Goal: Communication & Community: Answer question/provide support

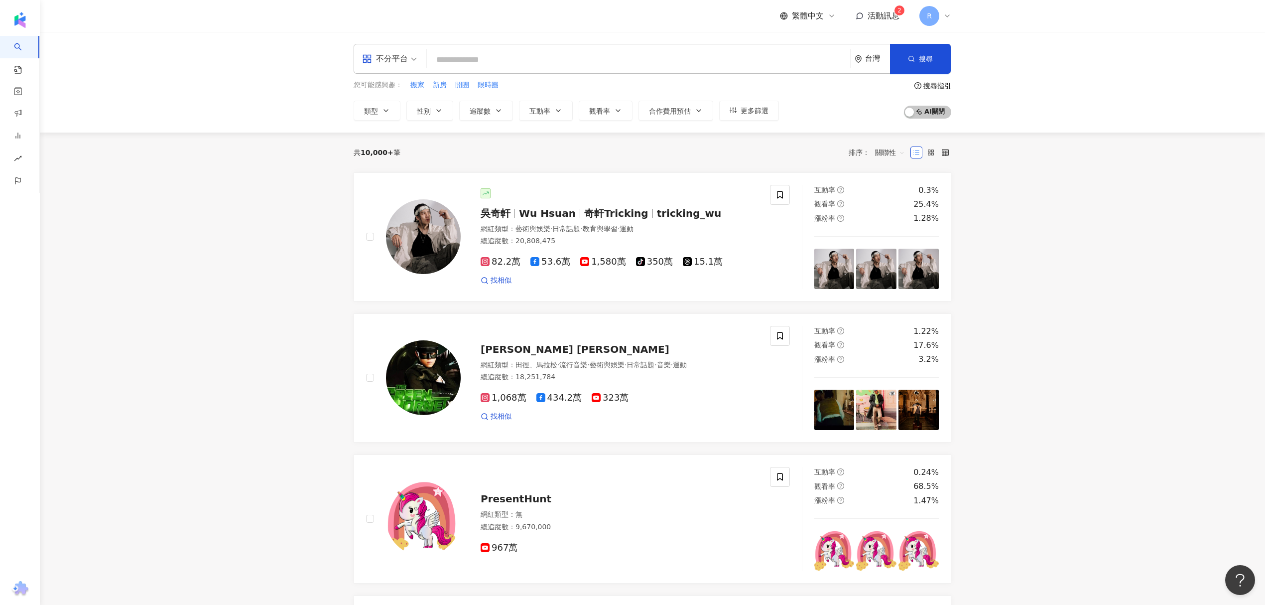
click at [877, 25] on div "繁體中文 活動訊息 2 R" at bounding box center [865, 16] width 171 height 20
click at [884, 17] on span "活動訊息" at bounding box center [884, 15] width 32 height 9
click at [140, 86] on div "不分平台 台灣 搜尋 您可能感興趣： 搬家 新房 開團 限時團 類型 性別 追蹤數 互動率 觀看率 合作費用預估 更多篩選 搜尋指引 AI 開啟 AI 關閉" at bounding box center [652, 82] width 1225 height 101
click at [52, 122] on link "商案媒合" at bounding box center [32, 121] width 40 height 10
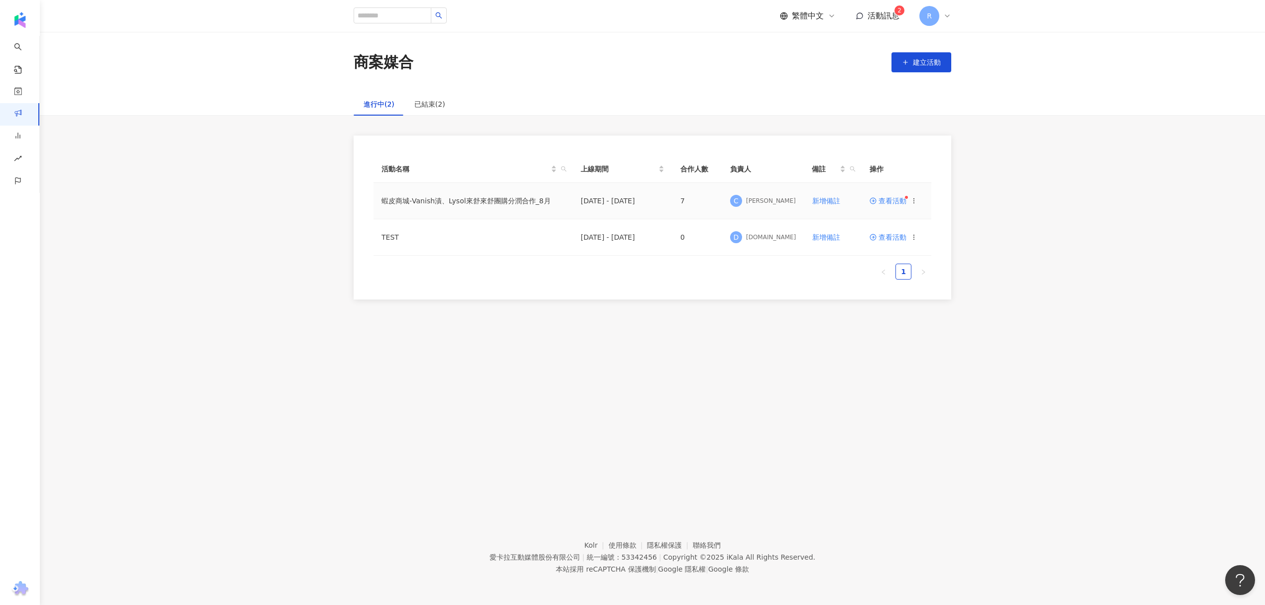
click at [890, 202] on span "查看活動" at bounding box center [888, 200] width 37 height 7
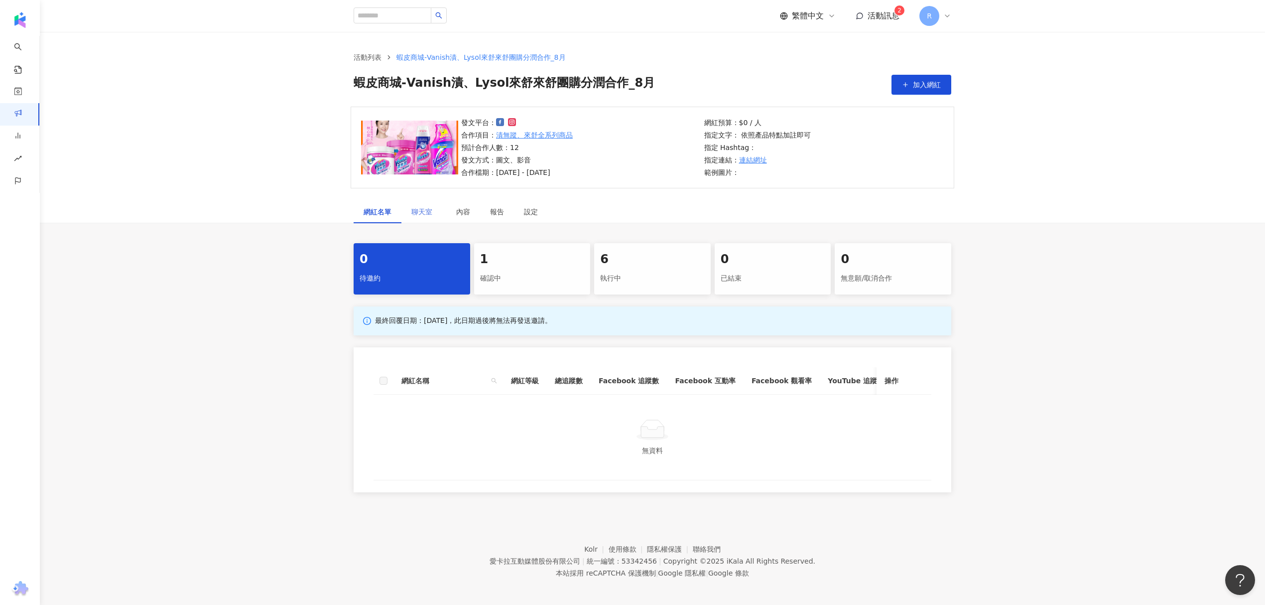
click at [402, 204] on div "聊天室" at bounding box center [423, 211] width 45 height 23
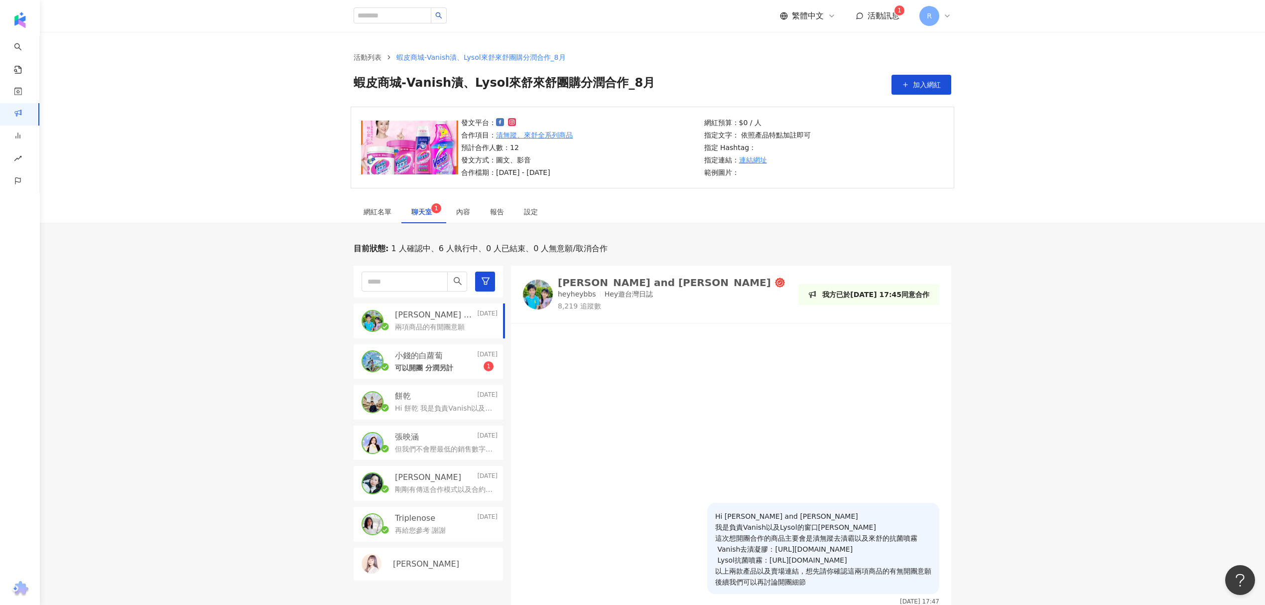
click at [421, 361] on p "小錢的白蘿蔔" at bounding box center [419, 355] width 48 height 11
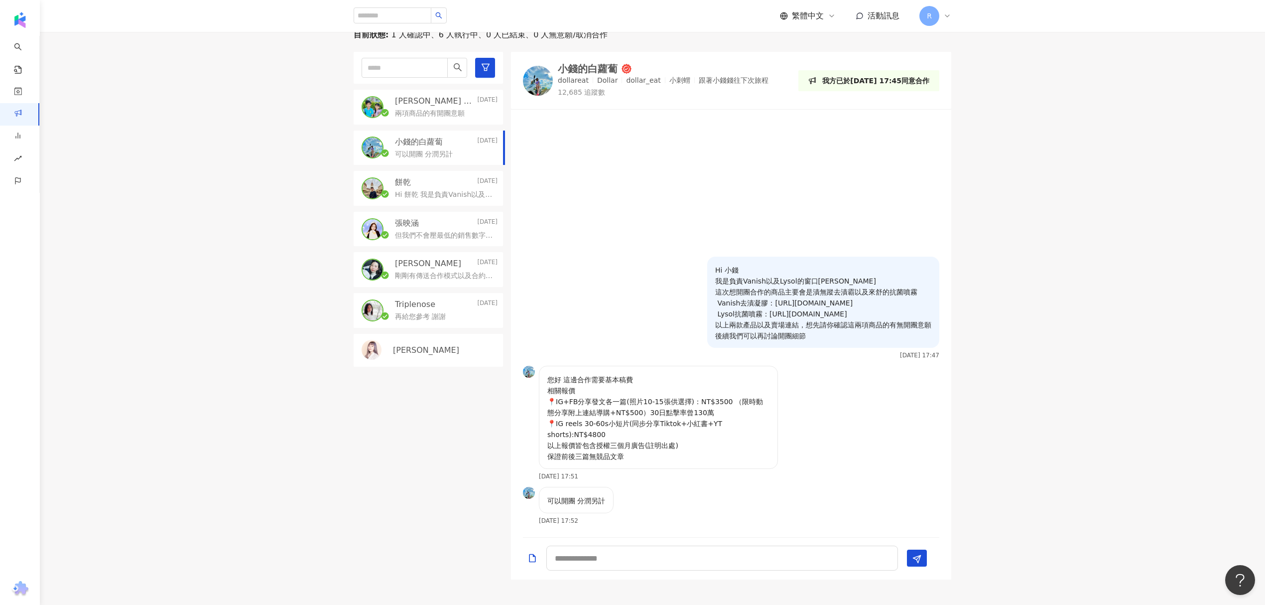
scroll to position [266, 0]
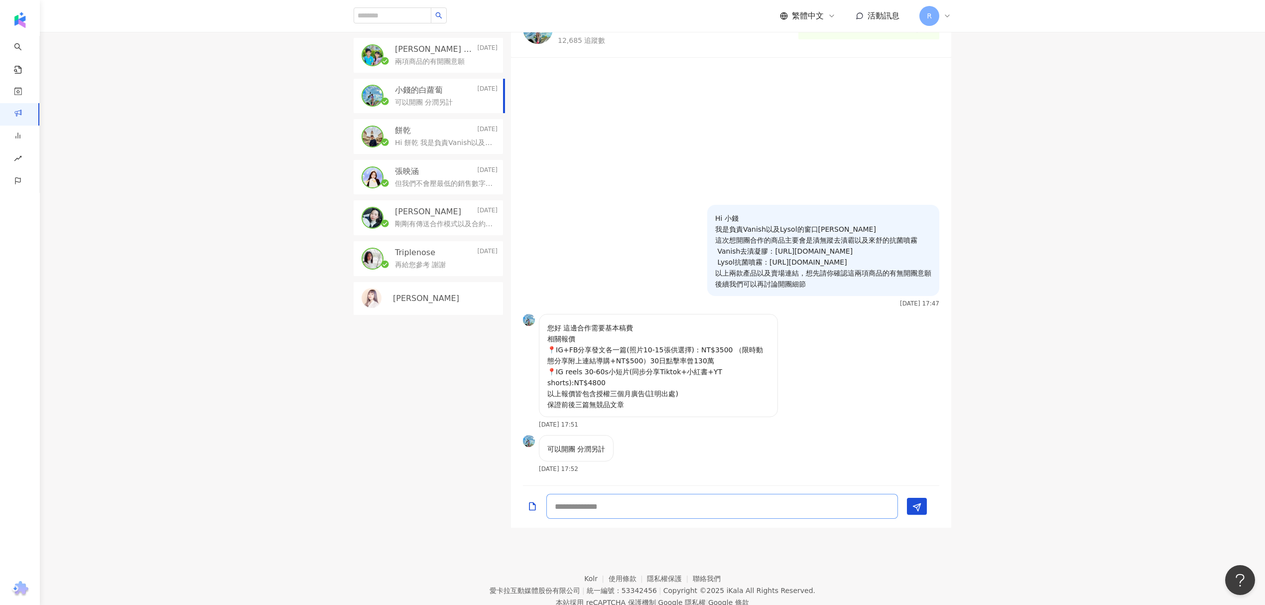
click at [676, 496] on textarea at bounding box center [722, 506] width 352 height 25
type textarea "*"
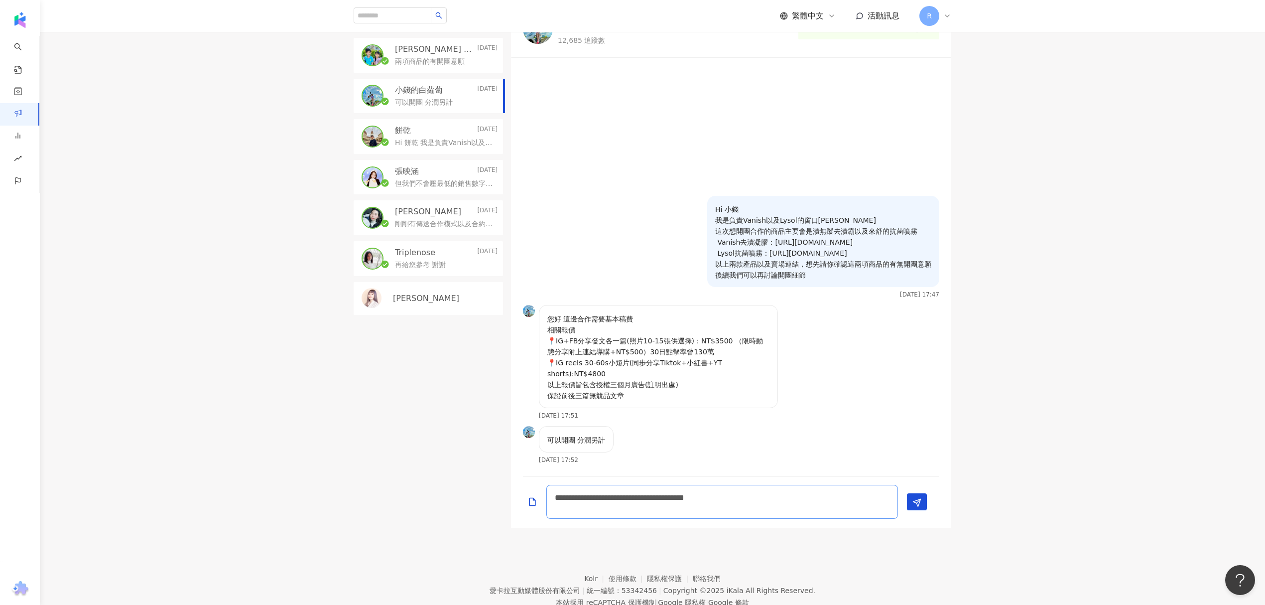
scroll to position [0, 0]
click at [859, 499] on textarea "**********" at bounding box center [722, 502] width 352 height 34
click at [861, 499] on textarea "**********" at bounding box center [722, 502] width 352 height 34
click at [667, 507] on textarea "**********" at bounding box center [722, 502] width 352 height 34
paste textarea "**"
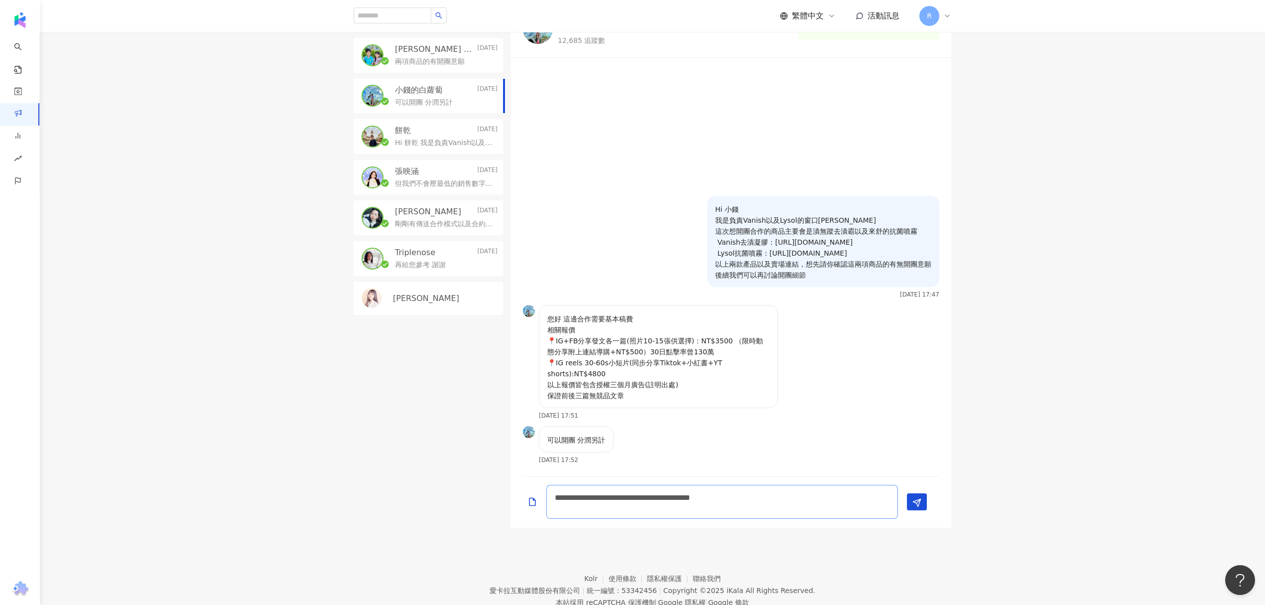
click at [791, 498] on textarea "**********" at bounding box center [722, 502] width 352 height 34
click at [786, 499] on textarea "**********" at bounding box center [722, 502] width 352 height 34
click at [813, 516] on textarea "**********" at bounding box center [722, 502] width 352 height 34
type textarea "**********"
click at [921, 501] on polygon "Send" at bounding box center [917, 502] width 7 height 7
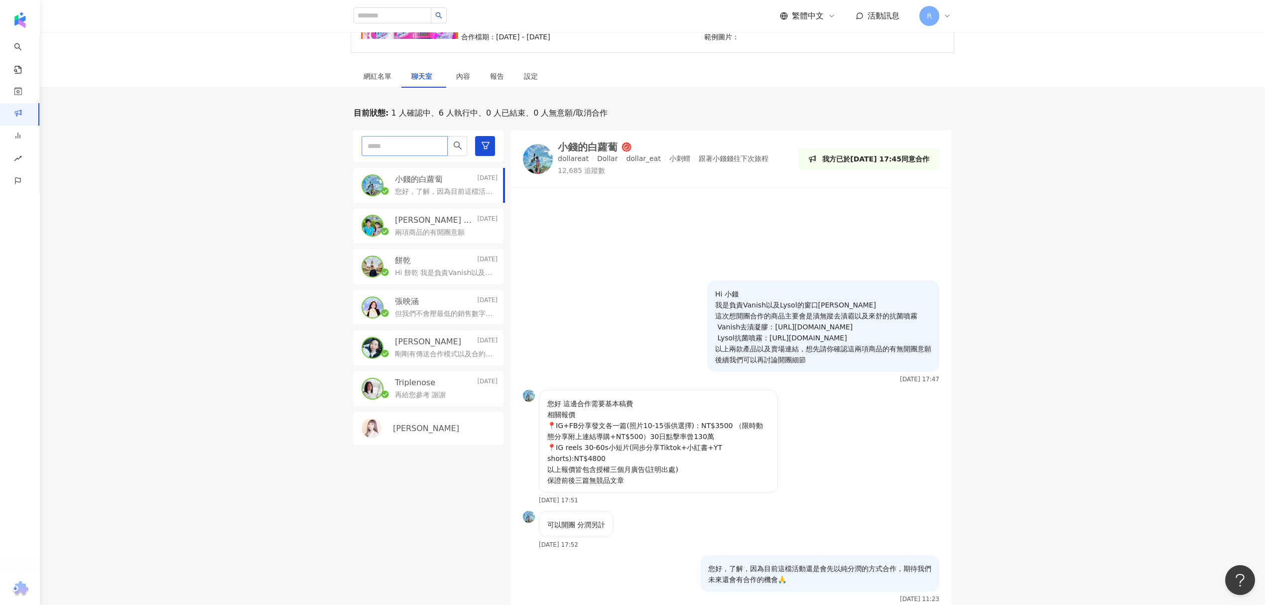
scroll to position [133, 0]
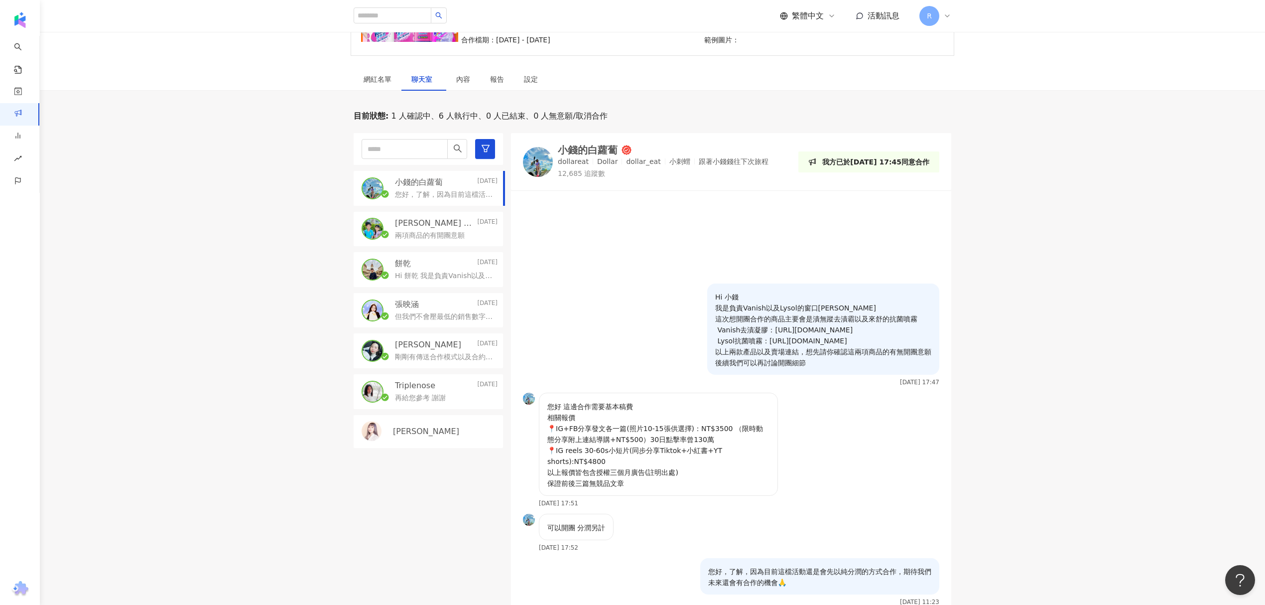
click at [409, 202] on div "小錢的白蘿蔔 [DATE] 您好，了解，因為目前這檔活動還是會先以純分潤的方式合作，期待我們未來還會有合作的機會🙏" at bounding box center [428, 188] width 149 height 35
click at [447, 227] on p "[PERSON_NAME] and [PERSON_NAME]" at bounding box center [435, 223] width 80 height 11
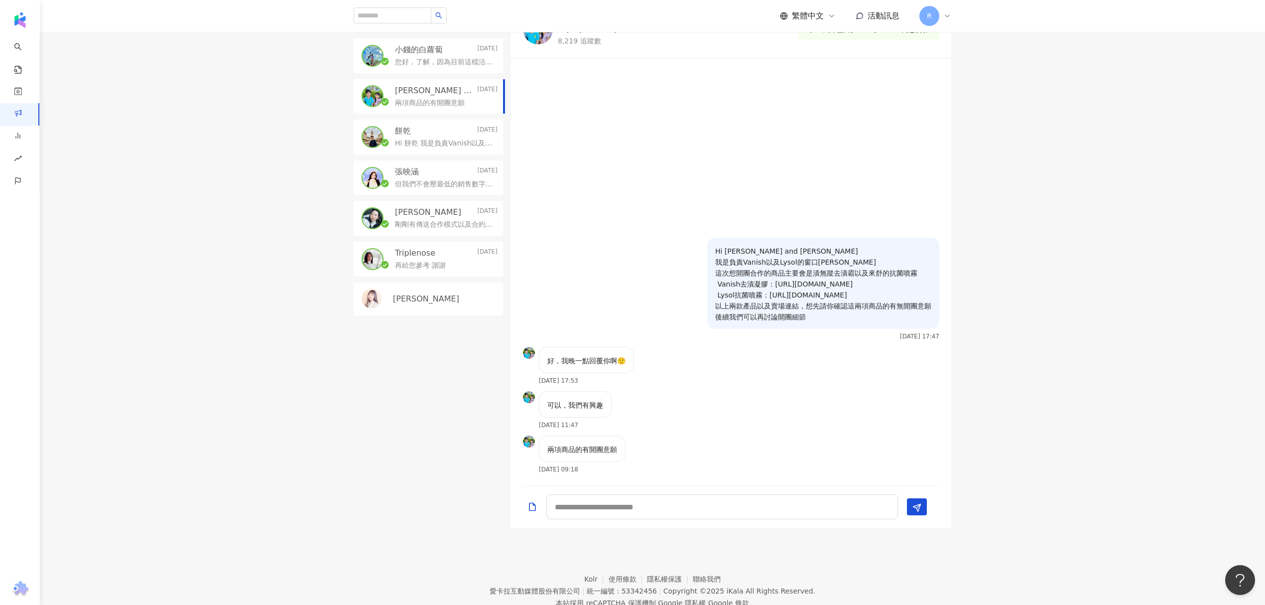
scroll to position [266, 0]
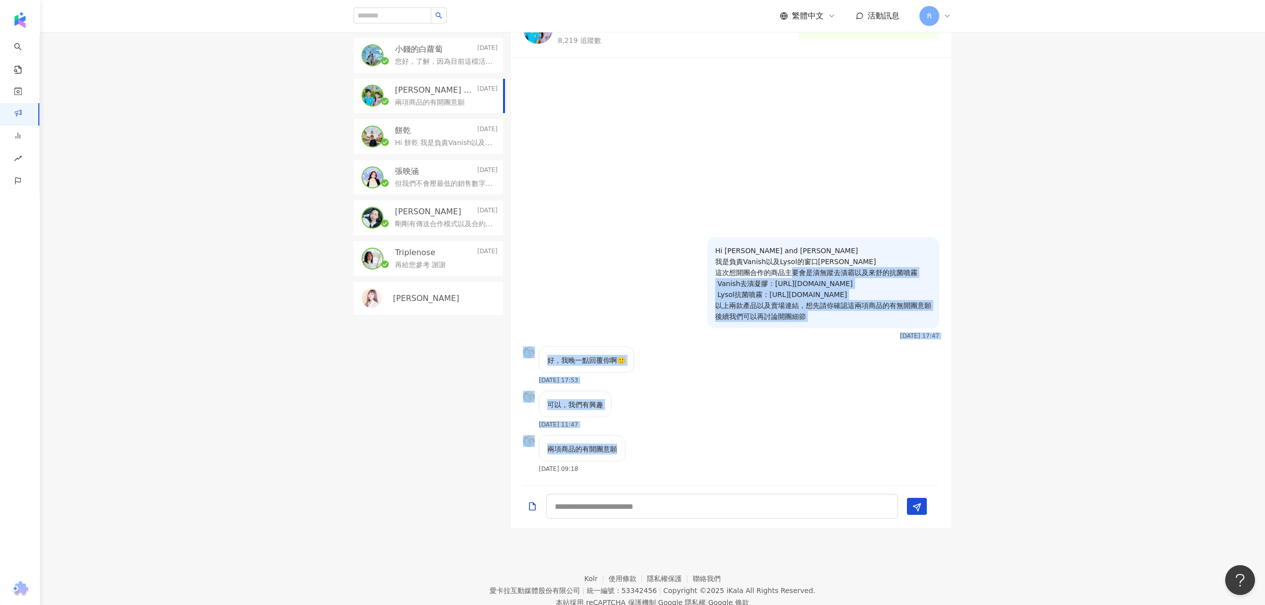
drag, startPoint x: 673, startPoint y: 460, endPoint x: 652, endPoint y: 262, distance: 199.4
click at [656, 267] on div "Hi [PERSON_NAME] and [PERSON_NAME] 我是負責Vanish以及Lysol的窗口[PERSON_NAME] 這次想開團合作的商品…" at bounding box center [731, 271] width 440 height 415
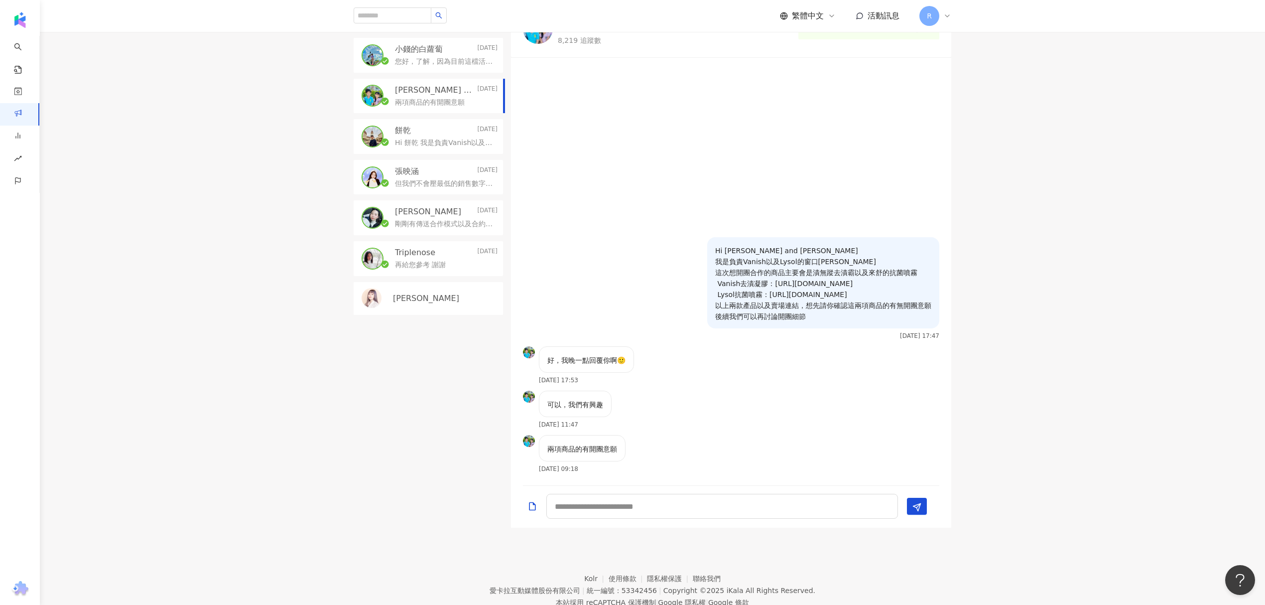
click at [652, 262] on div "Hi [PERSON_NAME] and [PERSON_NAME] 我是負責Vanish以及Lysol的窗口[PERSON_NAME] 這次想開團合作的商品…" at bounding box center [731, 291] width 440 height 109
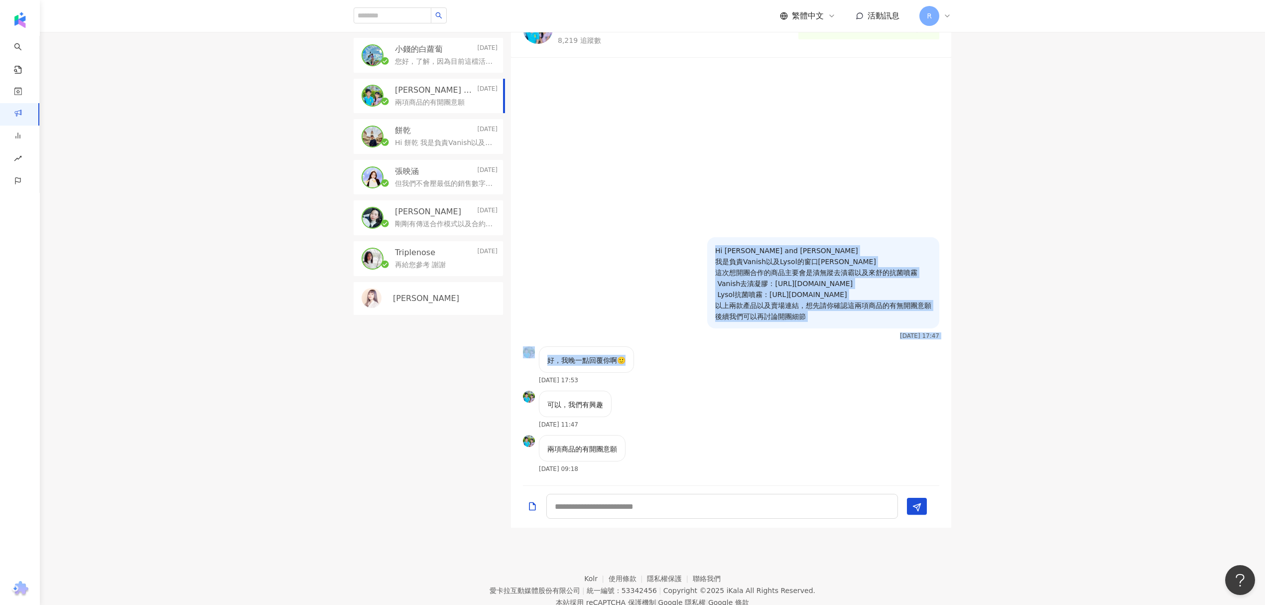
drag, startPoint x: 608, startPoint y: 224, endPoint x: 779, endPoint y: 412, distance: 254.6
click at [765, 400] on div "Hi [PERSON_NAME] and [PERSON_NAME] 我是負責Vanish以及Lysol的窗口[PERSON_NAME] 這次想開團合作的商品…" at bounding box center [731, 271] width 440 height 415
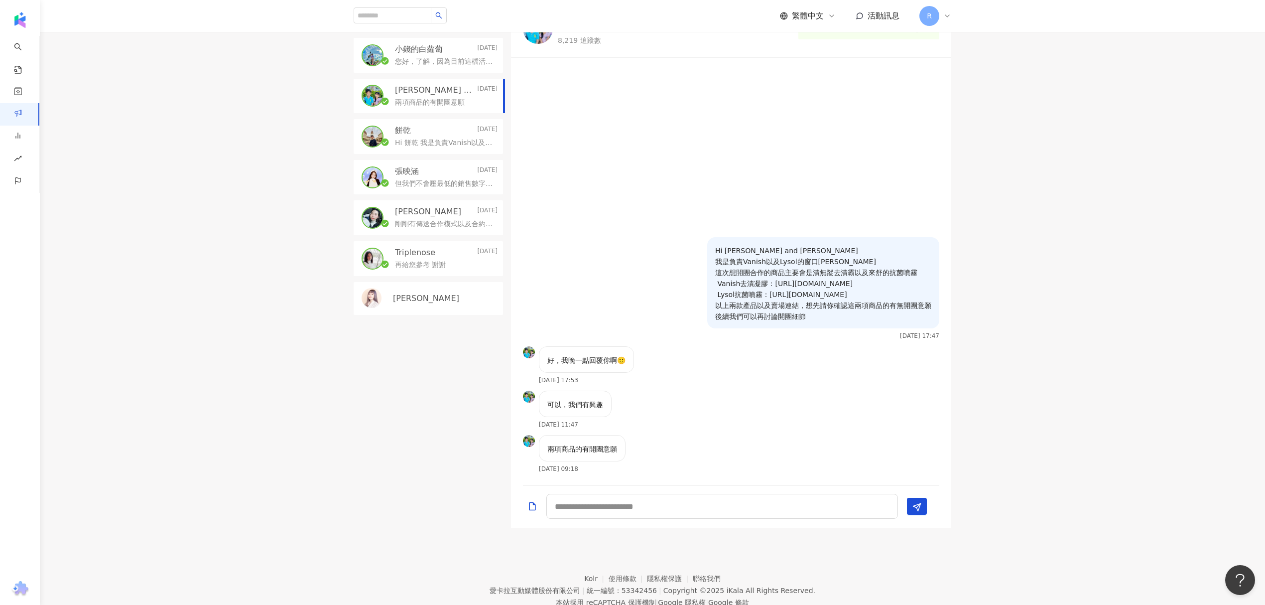
click at [803, 441] on div "兩項商品的有開團意願 [DATE] 09:18" at bounding box center [731, 457] width 440 height 44
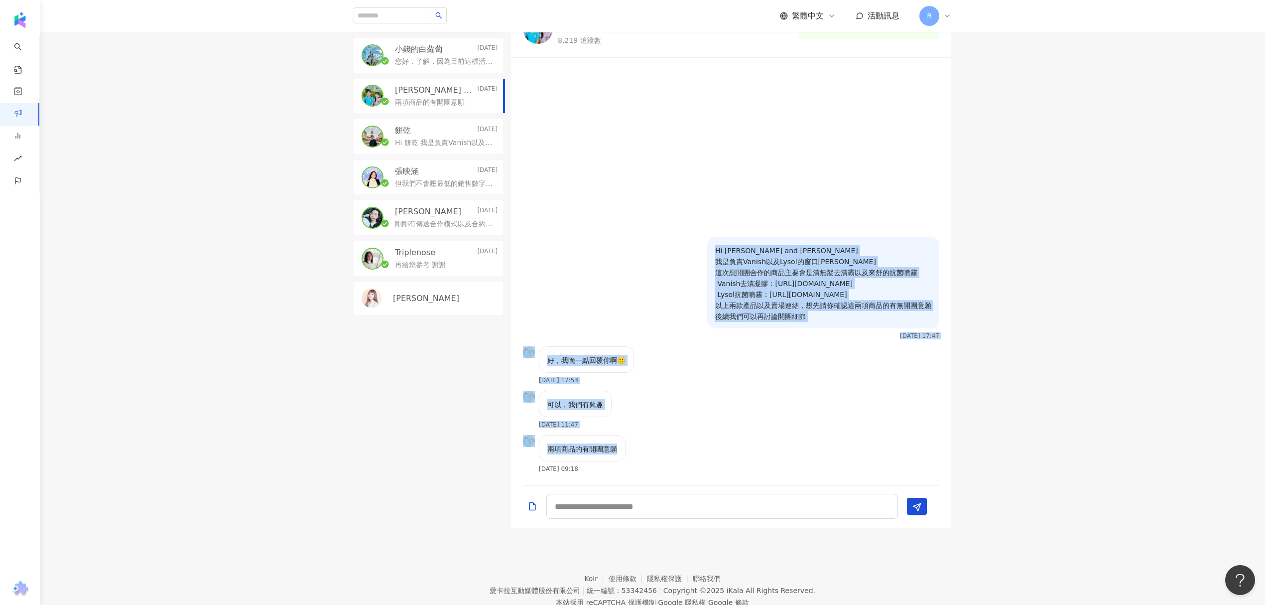
drag, startPoint x: 683, startPoint y: 349, endPoint x: 598, endPoint y: 239, distance: 138.8
click at [598, 240] on div "Hi [PERSON_NAME] and [PERSON_NAME] 我是負責Vanish以及Lysol的窗口[PERSON_NAME] 這次想開團合作的商品…" at bounding box center [731, 271] width 440 height 415
click at [600, 237] on div "Hi [PERSON_NAME] and [PERSON_NAME] 我是負責Vanish以及Lysol的窗口[PERSON_NAME] 這次想開團合作的商品…" at bounding box center [731, 291] width 440 height 109
drag, startPoint x: 704, startPoint y: 453, endPoint x: 716, endPoint y: 259, distance: 194.6
click at [716, 260] on div "Hi [PERSON_NAME] and [PERSON_NAME] 我是負責Vanish以及Lysol的窗口[PERSON_NAME] 這次想開團合作的商品…" at bounding box center [731, 271] width 440 height 415
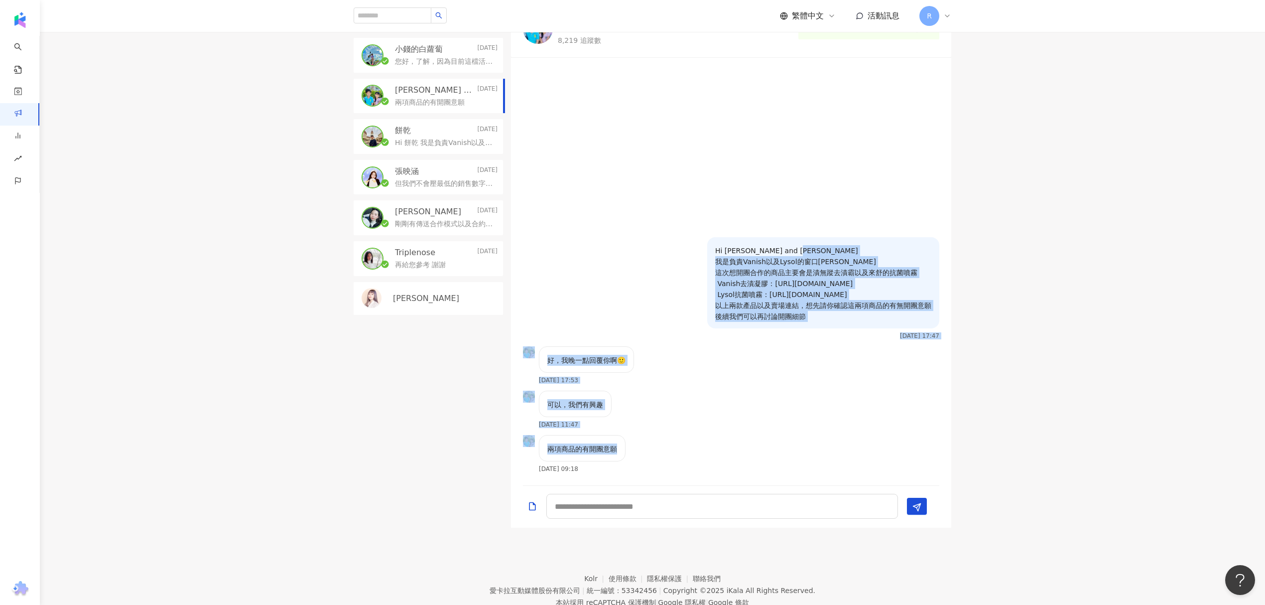
click at [833, 301] on p "Hi [PERSON_NAME] and [PERSON_NAME] 我是負責Vanish以及Lysol的窗口[PERSON_NAME] 這次想開團合作的商品…" at bounding box center [823, 283] width 216 height 77
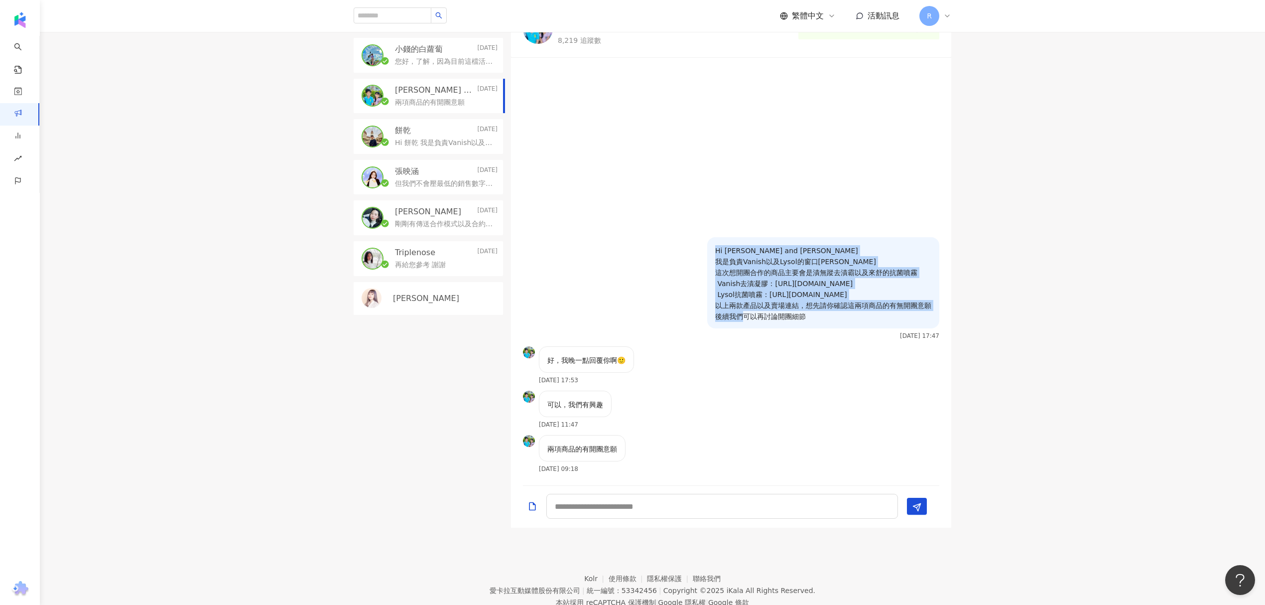
drag, startPoint x: 867, startPoint y: 325, endPoint x: 644, endPoint y: 210, distance: 250.6
click at [648, 210] on div "Hi [PERSON_NAME] and [PERSON_NAME] 我是負責Vanish以及Lysol的窗口[PERSON_NAME] 這次想開團合作的商品…" at bounding box center [731, 271] width 440 height 415
click at [646, 210] on div at bounding box center [731, 150] width 440 height 173
drag, startPoint x: 667, startPoint y: 209, endPoint x: 900, endPoint y: 402, distance: 302.1
click at [900, 401] on div "Hi [PERSON_NAME] and [PERSON_NAME] 我是負責Vanish以及Lysol的窗口[PERSON_NAME] 這次想開團合作的商品…" at bounding box center [731, 271] width 440 height 415
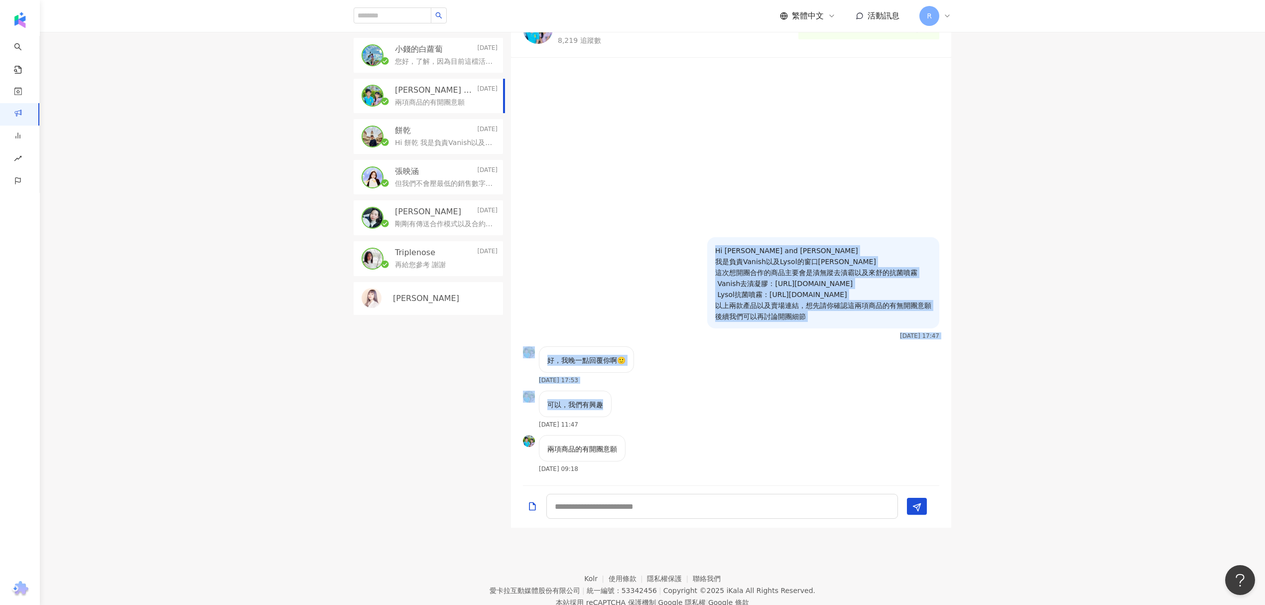
click at [805, 374] on div "好，我晚一點回覆你啊🙂 [DATE] 17:53" at bounding box center [731, 368] width 440 height 44
drag, startPoint x: 836, startPoint y: 456, endPoint x: 557, endPoint y: 192, distance: 384.1
click at [560, 194] on div "Hi [PERSON_NAME] and [PERSON_NAME] 我是負責Vanish以及Lysol的窗口[PERSON_NAME] 這次想開團合作的商品…" at bounding box center [731, 271] width 440 height 415
click at [557, 192] on div at bounding box center [731, 150] width 440 height 173
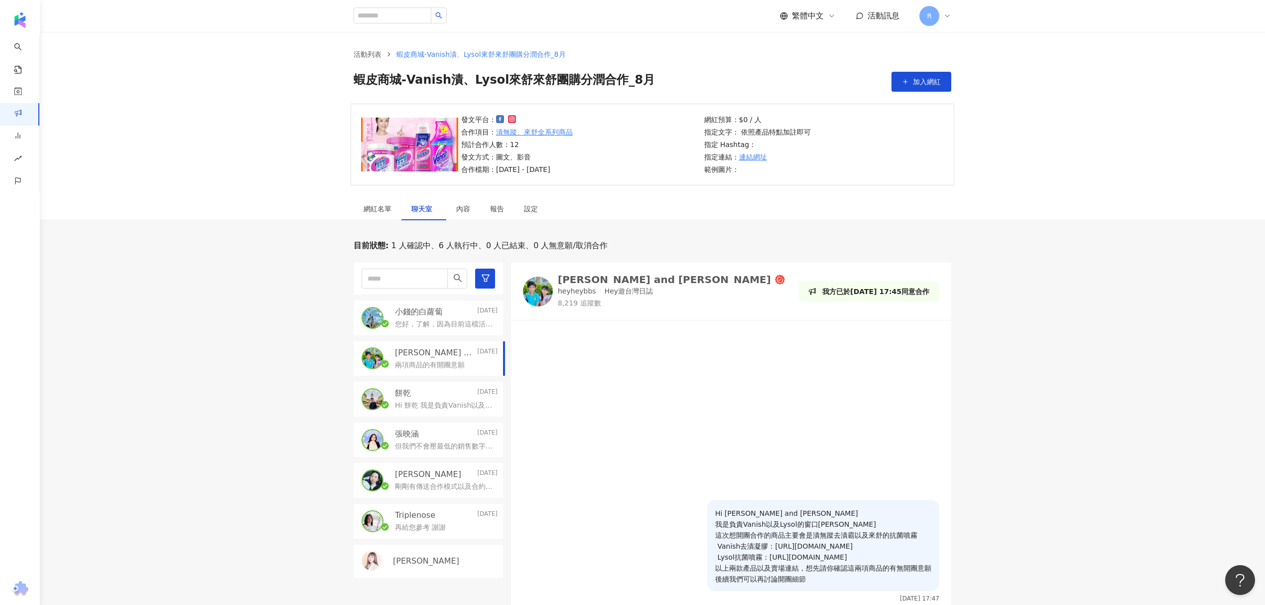
scroll to position [0, 0]
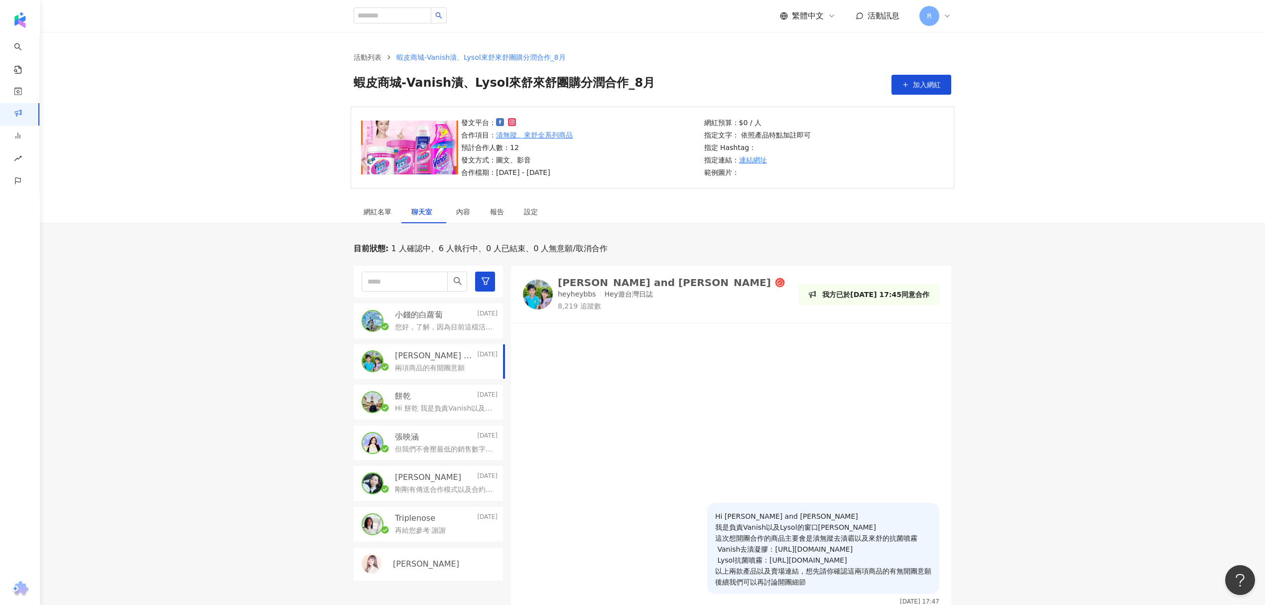
click at [438, 491] on p "剛剛有傳送合作模式以及合約內容給您囉 後續合作模式上有任何疑問可以直接在這邊詢問!" at bounding box center [444, 490] width 99 height 10
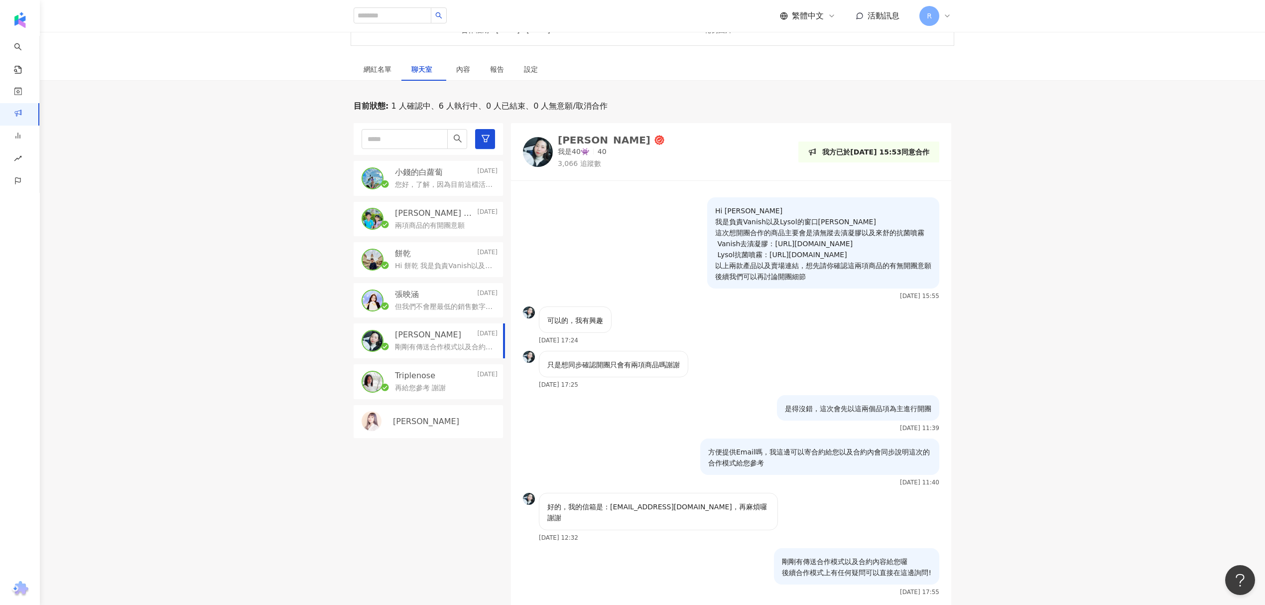
scroll to position [166, 0]
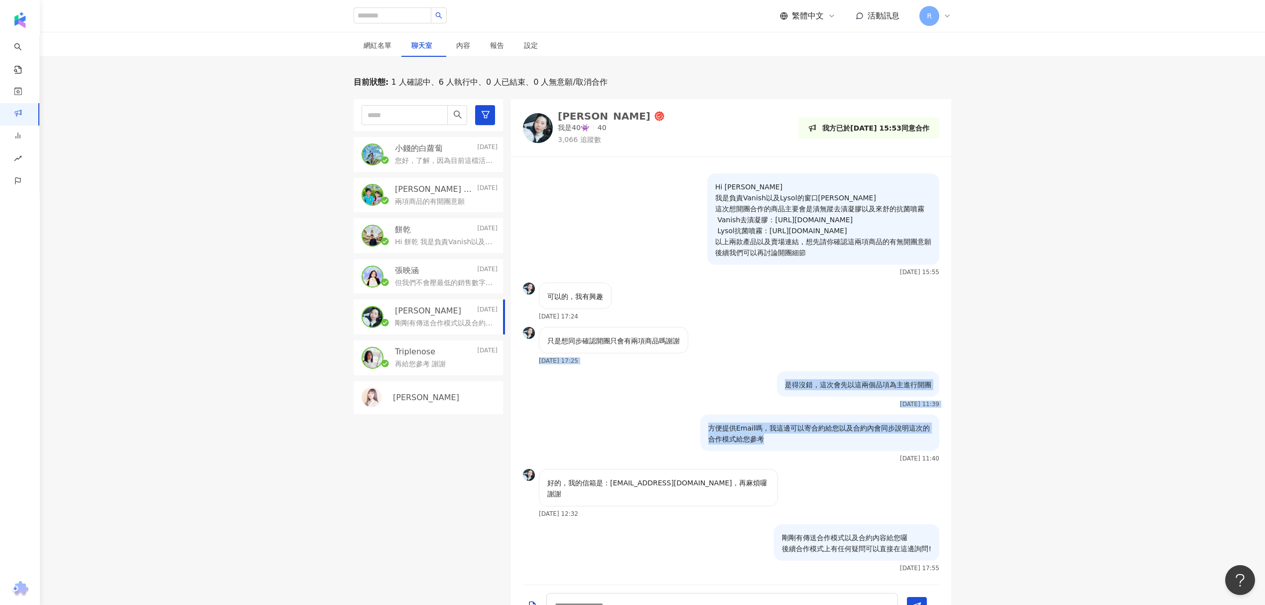
drag, startPoint x: 851, startPoint y: 453, endPoint x: 778, endPoint y: 354, distance: 123.9
click at [778, 355] on div "Hi [PERSON_NAME] 我是負責Vanish以及Lysol的窗口[PERSON_NAME] 這次想開團合作的商品主要會是漬無蹤去漬凝膠以及來舒的抗菌…" at bounding box center [731, 370] width 440 height 415
click at [779, 351] on div "只是想同步確認開團只會有兩項商品嗎謝謝 [DATE] 17:25" at bounding box center [731, 349] width 440 height 44
click at [783, 353] on div "只是想同步確認開團只會有兩項商品嗎謝謝 [DATE] 17:25" at bounding box center [731, 349] width 440 height 44
drag, startPoint x: 783, startPoint y: 353, endPoint x: 807, endPoint y: 457, distance: 106.8
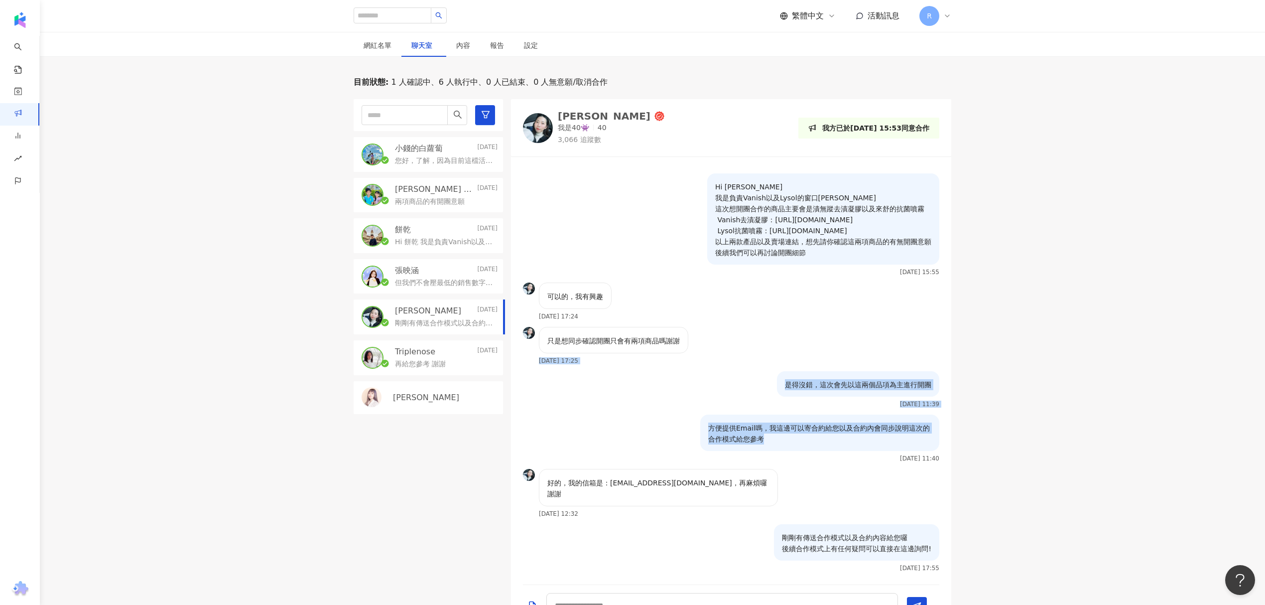
click at [807, 457] on div "Hi [PERSON_NAME] 我是負責Vanish以及Lysol的窗口[PERSON_NAME] 這次想開團合作的商品主要會是漬無蹤去漬凝膠以及來舒的抗菌…" at bounding box center [731, 370] width 440 height 415
drag, startPoint x: 807, startPoint y: 458, endPoint x: 813, endPoint y: 452, distance: 8.5
click at [809, 451] on div "方便提供Email嗎，我這邊可以寄合約給您以及合約內會同步說明這次的合作模式給您參考" at bounding box center [819, 432] width 239 height 36
click at [813, 444] on p "方便提供Email嗎，我這邊可以寄合約給您以及合約內會同步說明這次的合作模式給您參考" at bounding box center [819, 433] width 223 height 22
click at [403, 138] on div "小錢的白蘿蔔 [DATE] 您好，了解，因為目前這檔活動還是會先以純分潤的方式合作，期待我們未來還會有合作的機會🙏" at bounding box center [428, 154] width 149 height 35
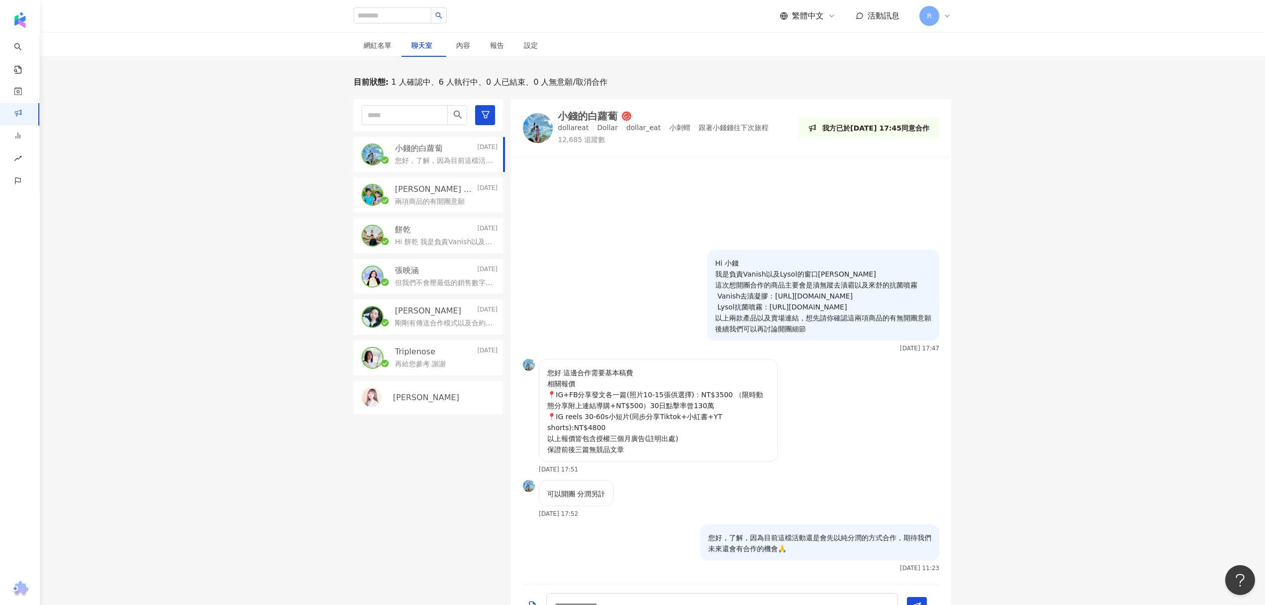
click at [431, 191] on p "[PERSON_NAME] and [PERSON_NAME]" at bounding box center [435, 189] width 80 height 11
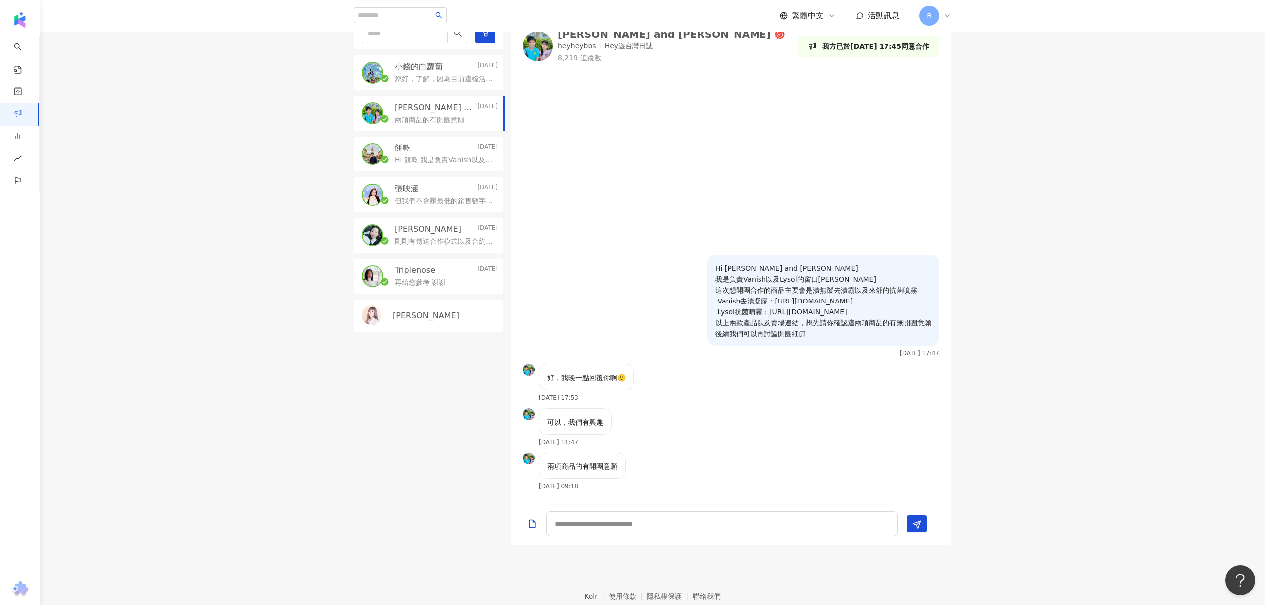
scroll to position [299, 0]
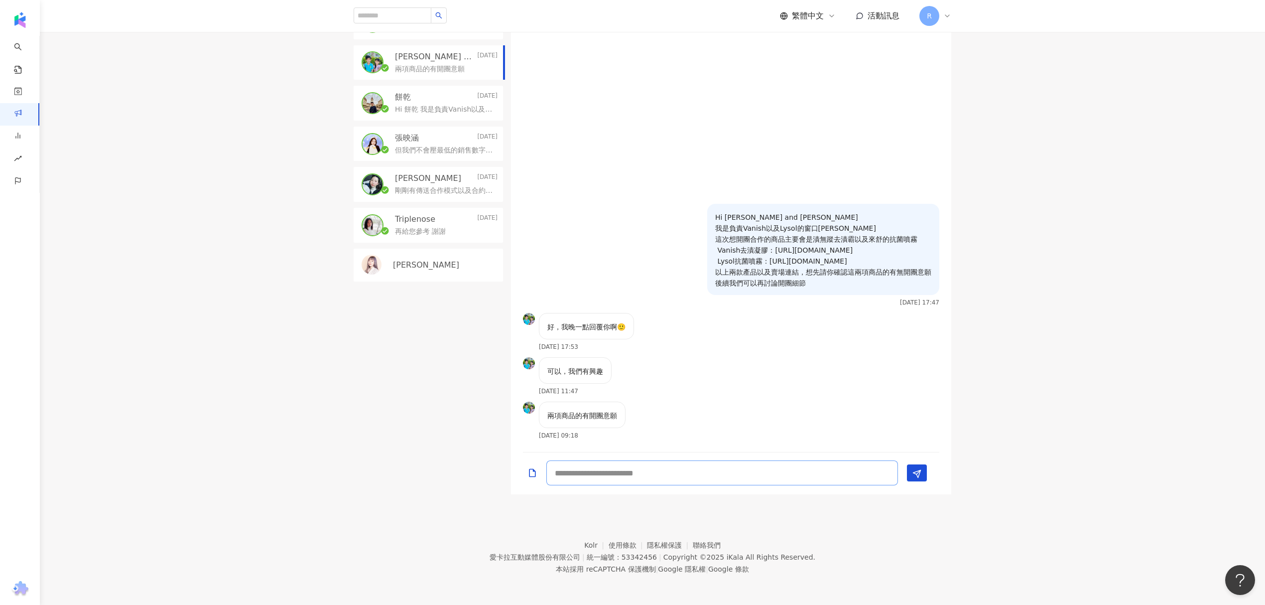
drag, startPoint x: 634, startPoint y: 484, endPoint x: 640, endPoint y: 483, distance: 6.1
click at [634, 484] on textarea at bounding box center [722, 472] width 352 height 25
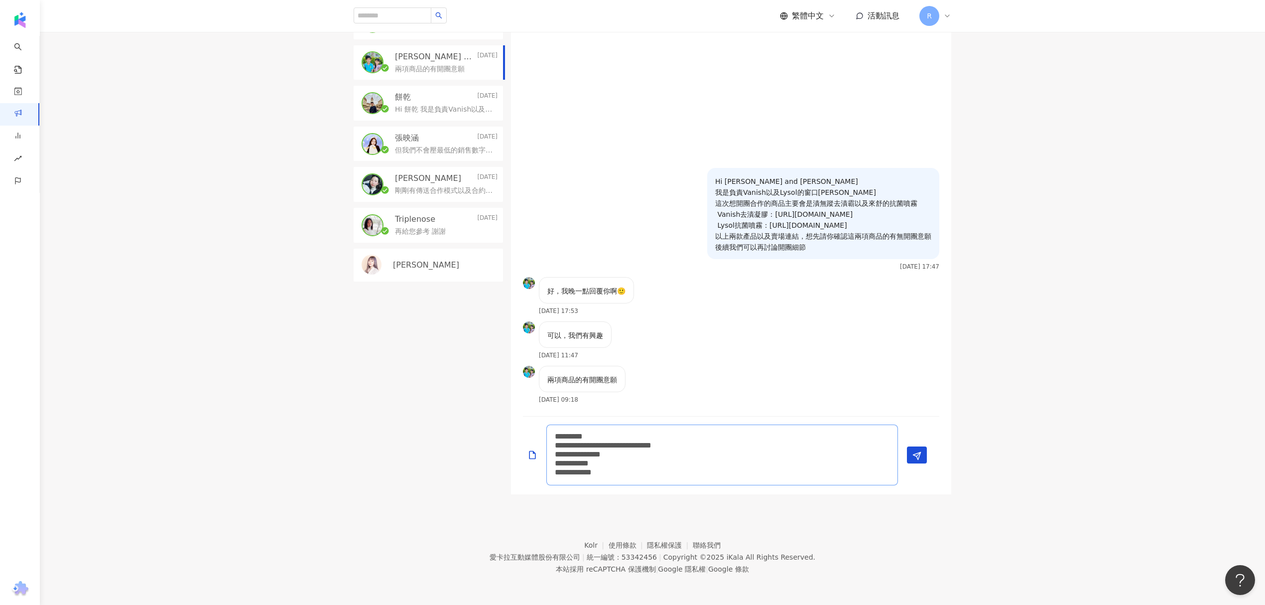
scroll to position [1, 0]
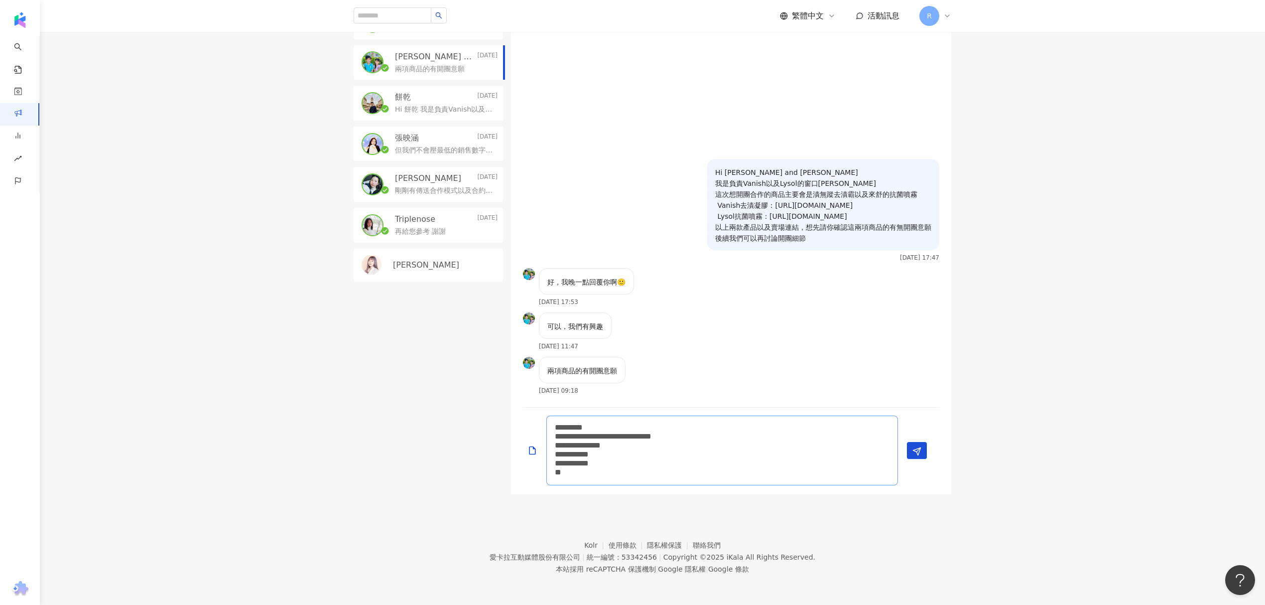
type textarea "**********"
click at [533, 271] on img at bounding box center [529, 274] width 12 height 12
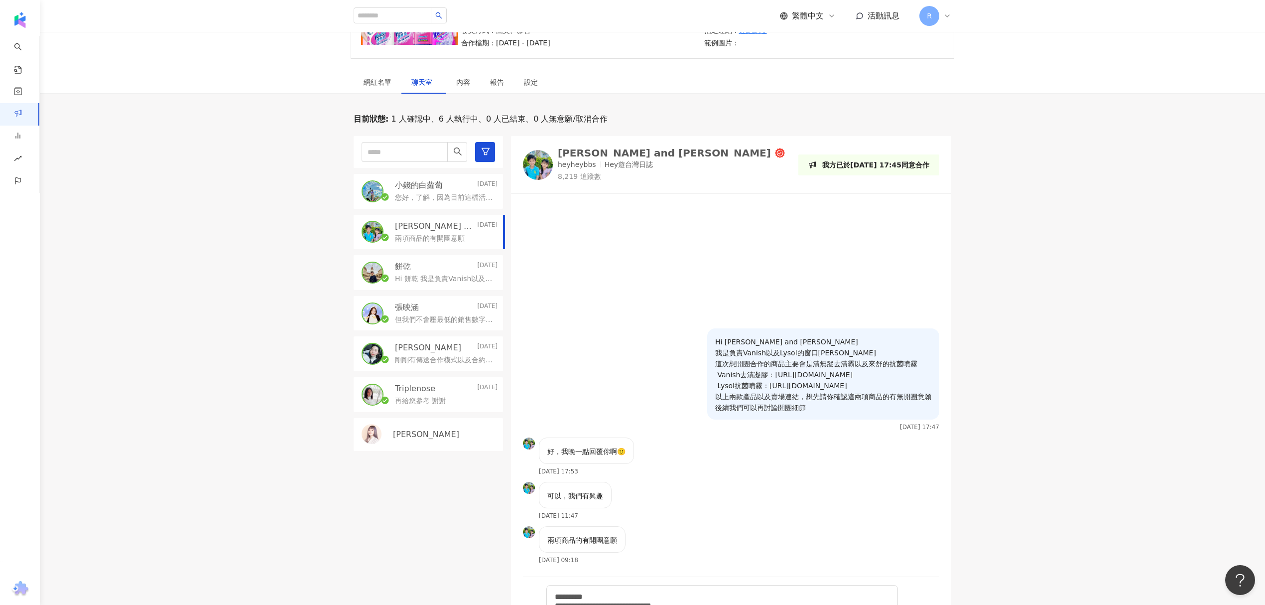
scroll to position [0, 0]
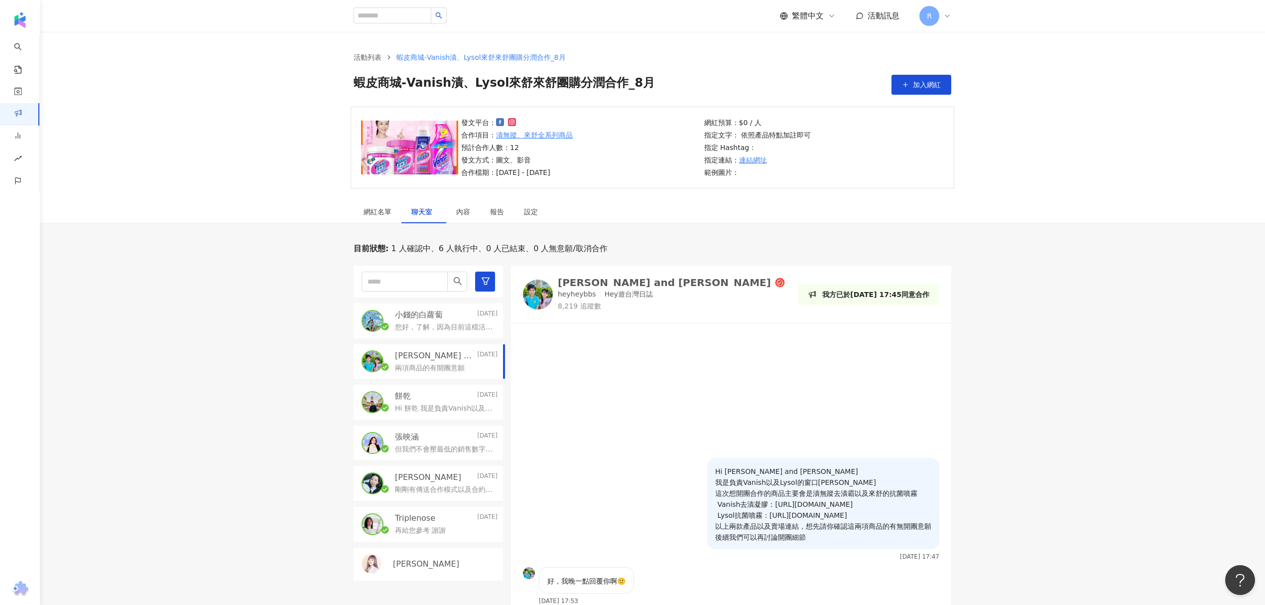
click at [599, 279] on div "[PERSON_NAME] and [PERSON_NAME]" at bounding box center [664, 282] width 213 height 10
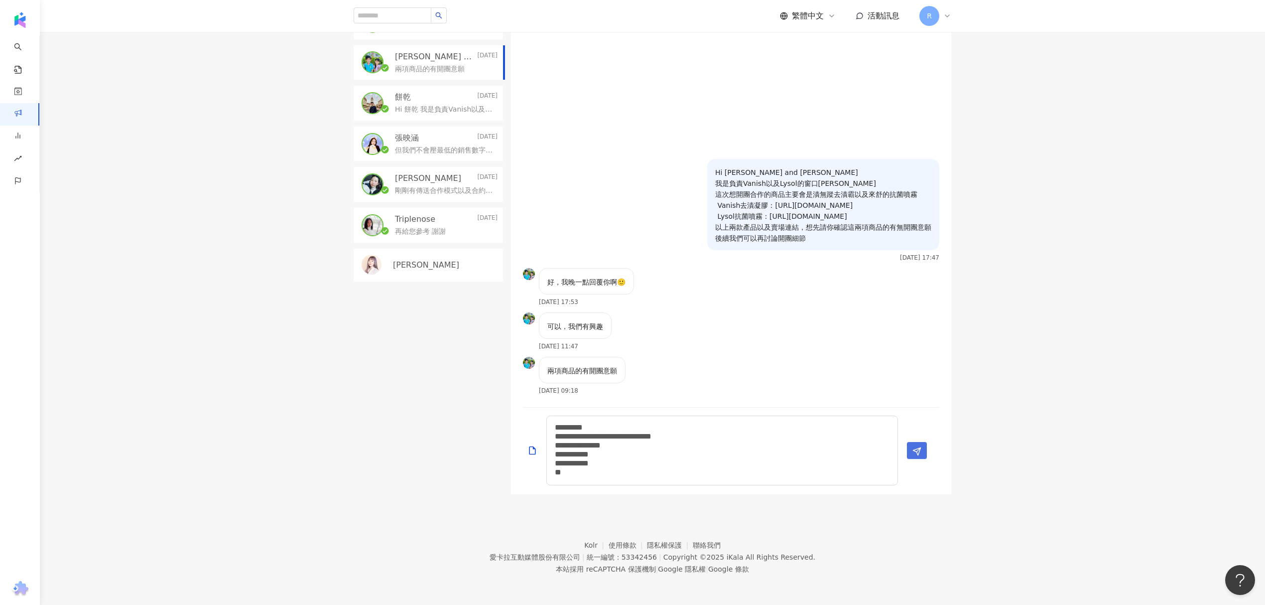
click at [913, 449] on icon "Send" at bounding box center [917, 451] width 9 height 9
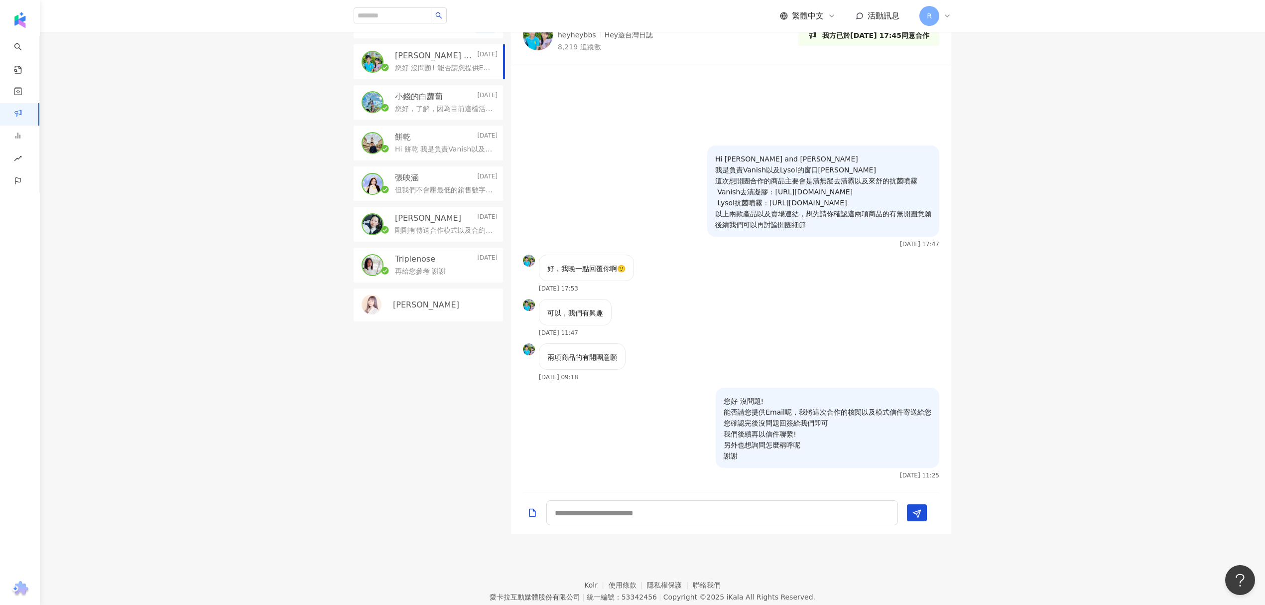
click at [672, 440] on div "您好 沒問題! 能否請您提供Email呢，我將這次合作的核閱以及模式信件寄送給您 您確認完後沒問題回簽給我們即可 我們後續再以信件聯繫! 另外也想詢問怎麼稱呼…" at bounding box center [731, 437] width 440 height 98
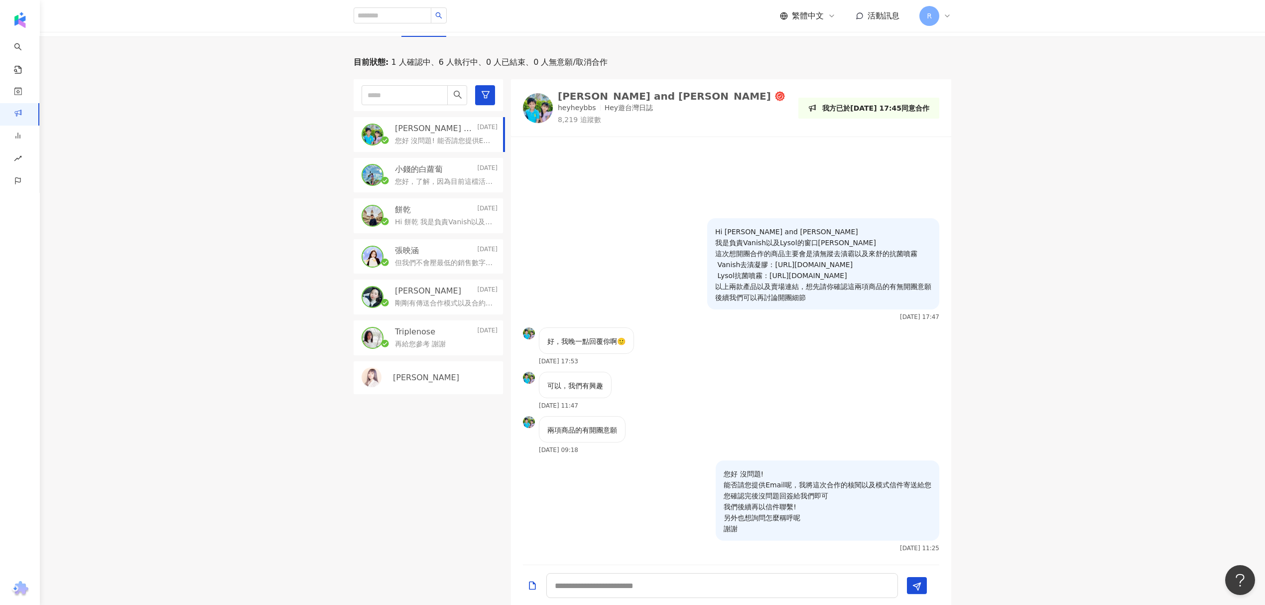
scroll to position [60, 0]
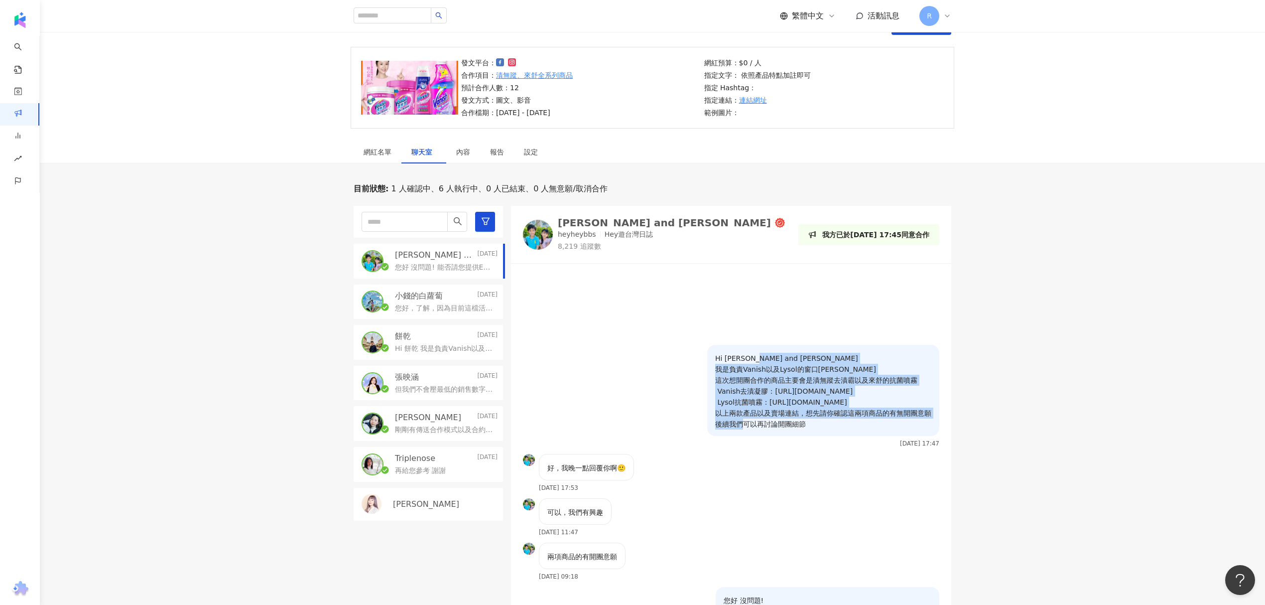
drag, startPoint x: 827, startPoint y: 419, endPoint x: 741, endPoint y: 350, distance: 110.2
click at [741, 349] on div "Hi [PERSON_NAME] and [PERSON_NAME] 我是負責Vanish以及Lysol的窗口[PERSON_NAME] 這次想開團合作的商品…" at bounding box center [823, 390] width 232 height 91
click at [605, 369] on div "Hi [PERSON_NAME] and [PERSON_NAME] 我是負責Vanish以及Lysol的窗口[PERSON_NAME] 這次想開團合作的商品…" at bounding box center [731, 399] width 440 height 109
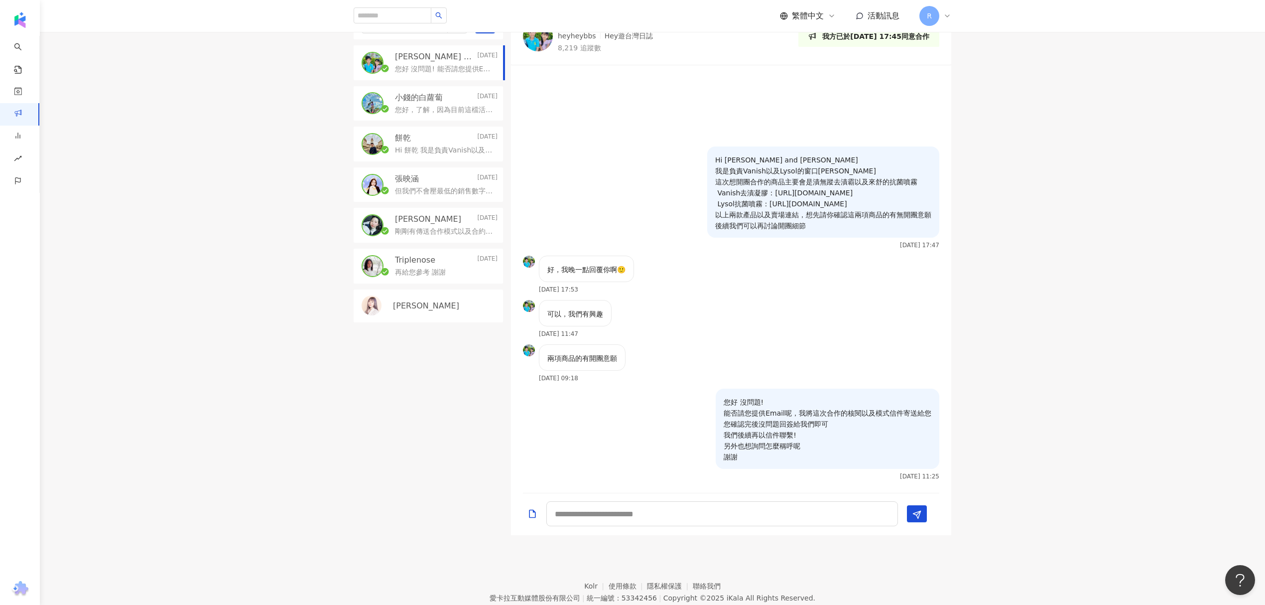
scroll to position [259, 0]
drag, startPoint x: 870, startPoint y: 438, endPoint x: 839, endPoint y: 390, distance: 57.5
click at [841, 391] on div "您好 沒問題! 能否請您提供Email呢，我將這次合作的核閱以及模式信件寄送給您 您確認完後沒問題回簽給我們即可 我們後續再以信件聯繫! 另外也想詢問怎麼稱呼…" at bounding box center [828, 428] width 224 height 80
click at [782, 380] on div "兩項商品的有開團意願 [DATE] 09:18" at bounding box center [731, 365] width 440 height 44
drag, startPoint x: 661, startPoint y: 514, endPoint x: 654, endPoint y: 513, distance: 6.6
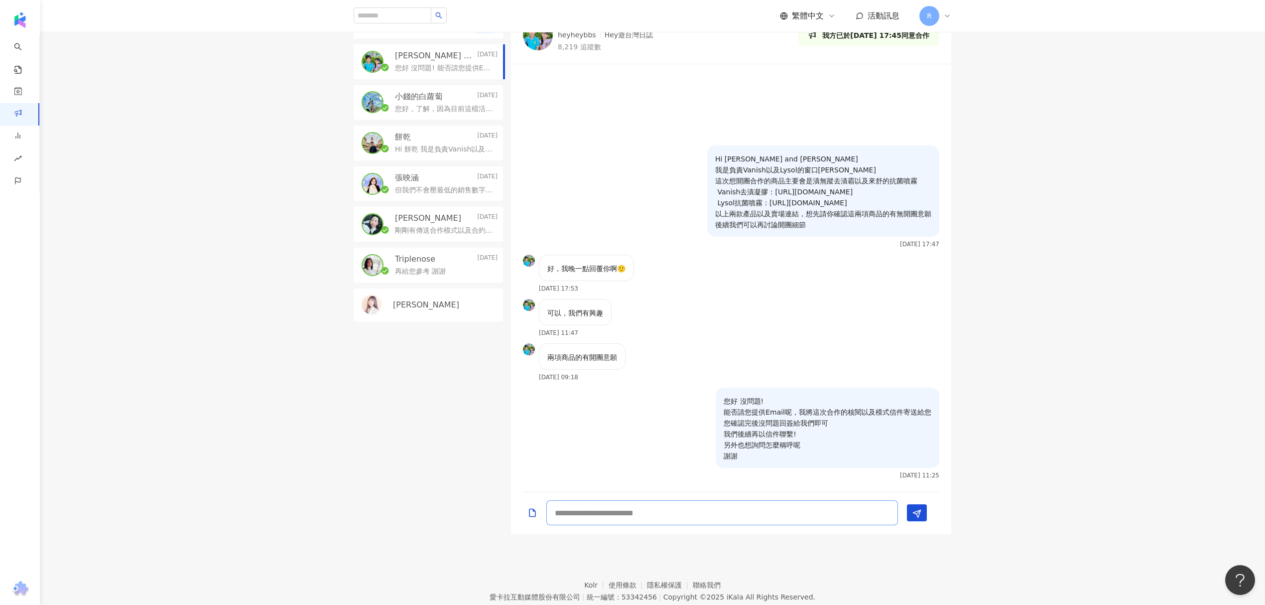
click at [660, 515] on textarea at bounding box center [722, 512] width 352 height 25
type textarea "***"
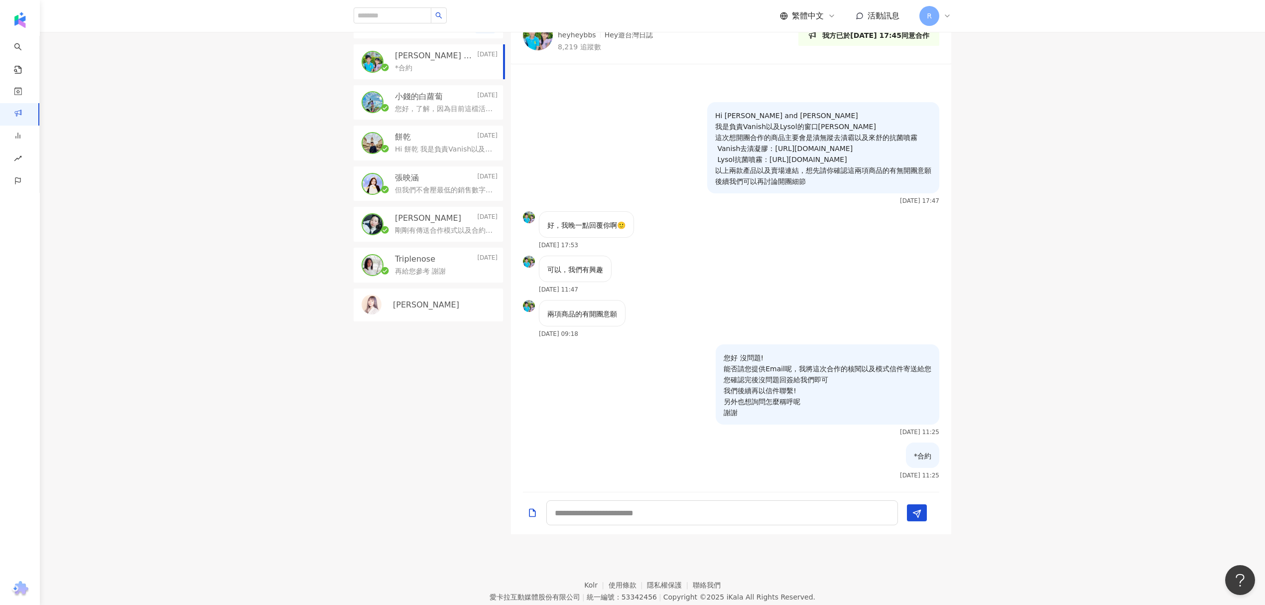
drag, startPoint x: 710, startPoint y: 391, endPoint x: 717, endPoint y: 397, distance: 9.9
click at [710, 391] on div "您好 沒問題! 能否請您提供Email呢，我將這次合作的核閱以及模式信件寄送給您 您確認完後沒問題回簽給我們即可 我們後續再以信件聯繫! 另外也想詢問怎麼稱呼…" at bounding box center [731, 393] width 440 height 98
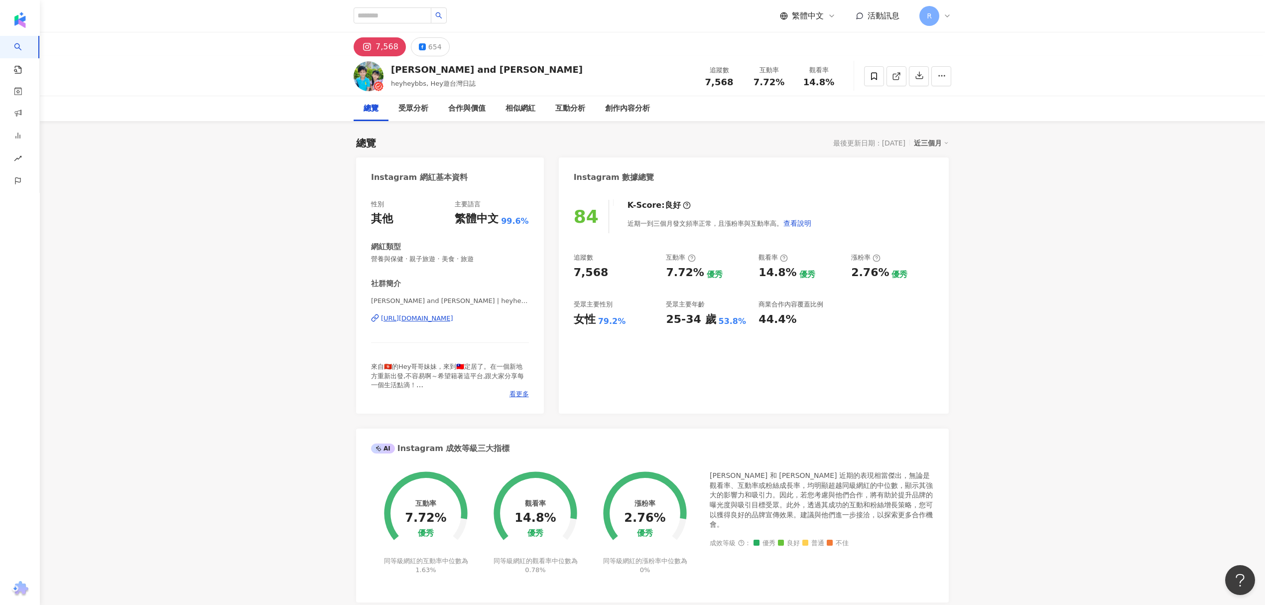
click at [389, 49] on div "7,568" at bounding box center [387, 47] width 23 height 14
click at [359, 41] on button "7,568" at bounding box center [380, 46] width 52 height 19
click at [377, 48] on div "7,568" at bounding box center [387, 47] width 23 height 14
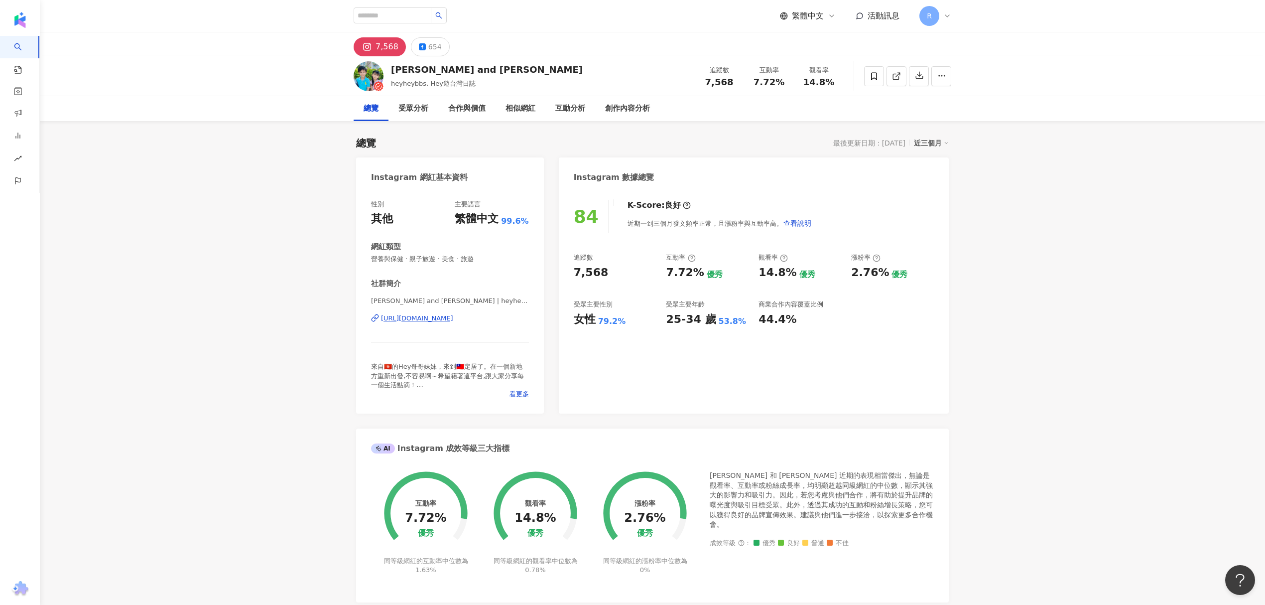
click at [377, 48] on div "7,568" at bounding box center [387, 47] width 23 height 14
click at [371, 45] on icon at bounding box center [367, 47] width 12 height 12
click at [371, 45] on rect at bounding box center [367, 46] width 9 height 9
click at [435, 319] on div "https://www.instagram.com/heyheybbs/" at bounding box center [417, 318] width 72 height 9
